Goal: Navigation & Orientation: Find specific page/section

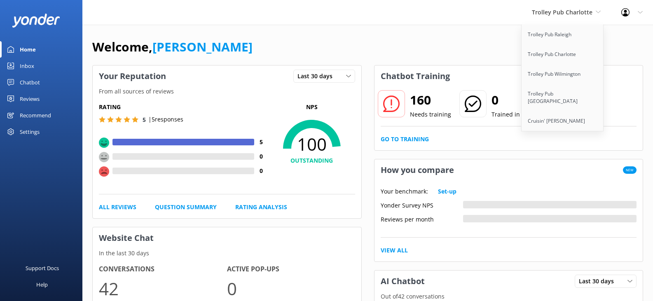
click at [560, 16] on span "Trolley Pub Charlotte" at bounding box center [566, 12] width 69 height 9
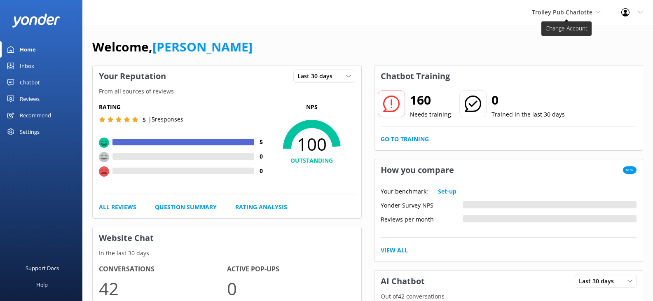
click at [560, 17] on span "Trolley Pub Charlotte" at bounding box center [566, 12] width 69 height 9
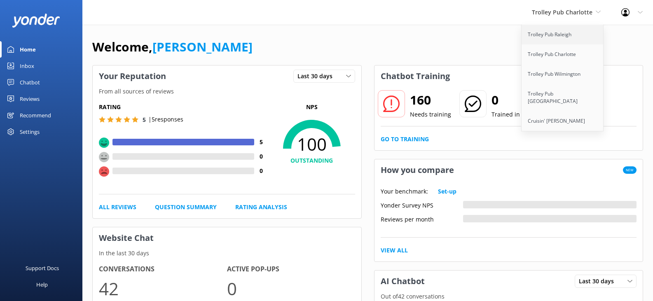
click at [557, 40] on link "Trolley Pub Raleigh" at bounding box center [562, 35] width 82 height 20
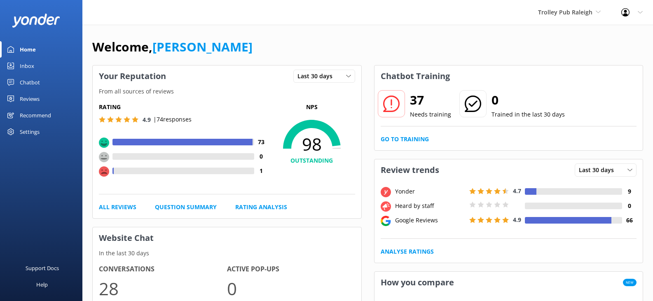
click at [31, 133] on div "Settings" at bounding box center [30, 132] width 20 height 16
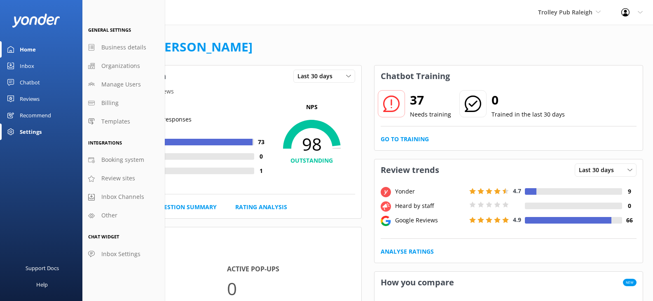
click at [33, 116] on div "Recommend" at bounding box center [35, 115] width 31 height 16
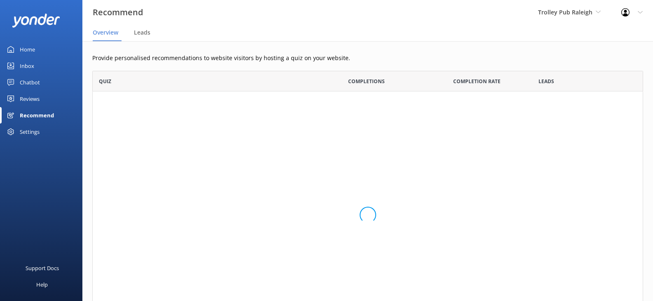
scroll to position [262, 544]
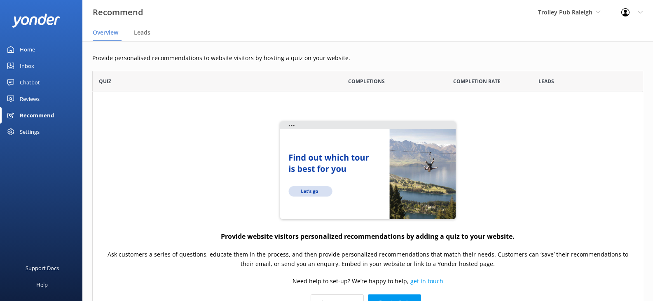
click at [28, 49] on div "Home" at bounding box center [27, 49] width 15 height 16
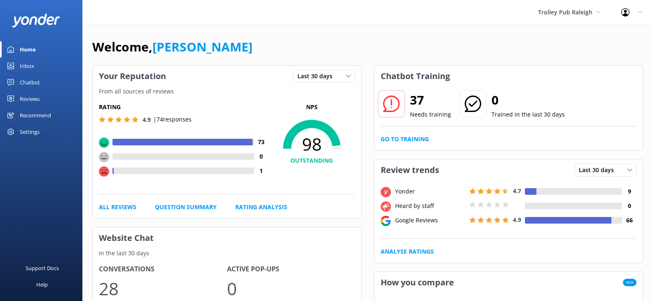
click at [32, 83] on div "Chatbot" at bounding box center [30, 82] width 20 height 16
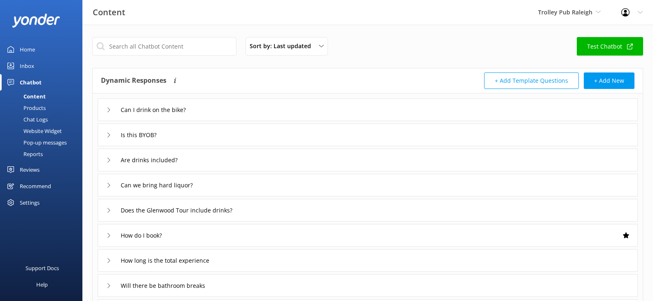
click at [38, 187] on div "Recommend" at bounding box center [35, 186] width 31 height 16
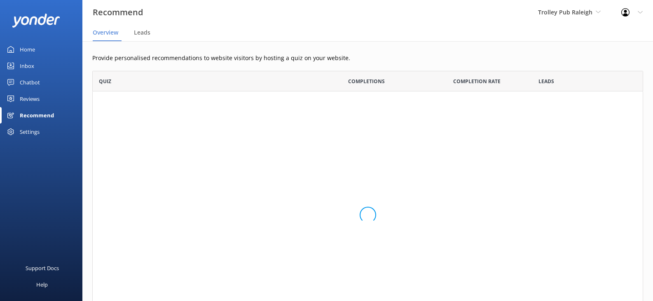
scroll to position [262, 544]
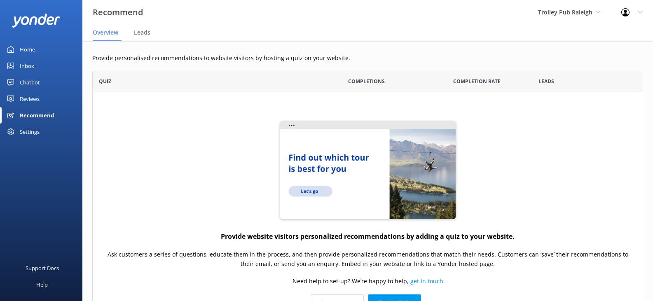
click at [34, 132] on div "Settings" at bounding box center [30, 132] width 20 height 16
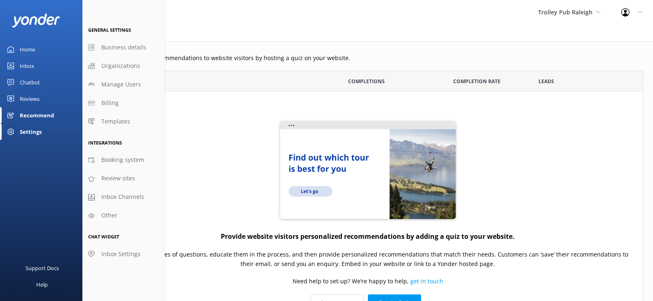
click at [27, 48] on div "Home" at bounding box center [27, 49] width 15 height 16
